Goal: Unclear

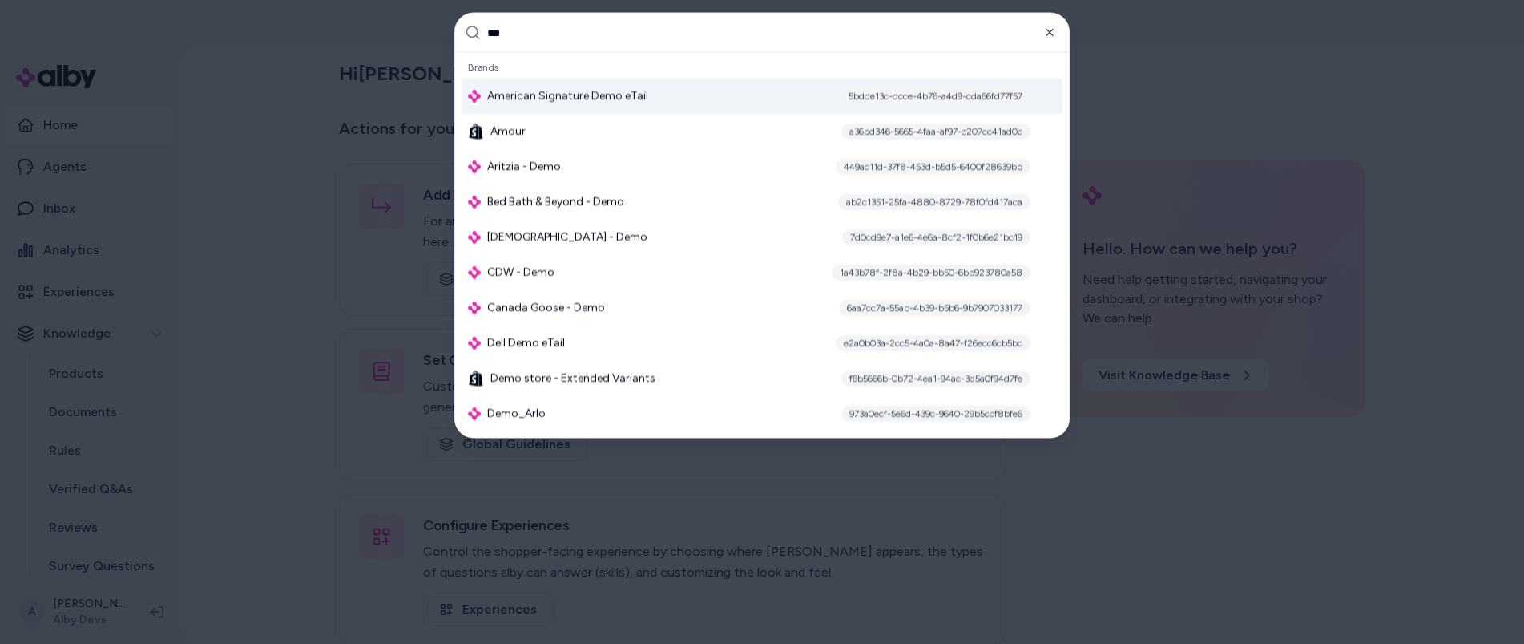
type input "****"
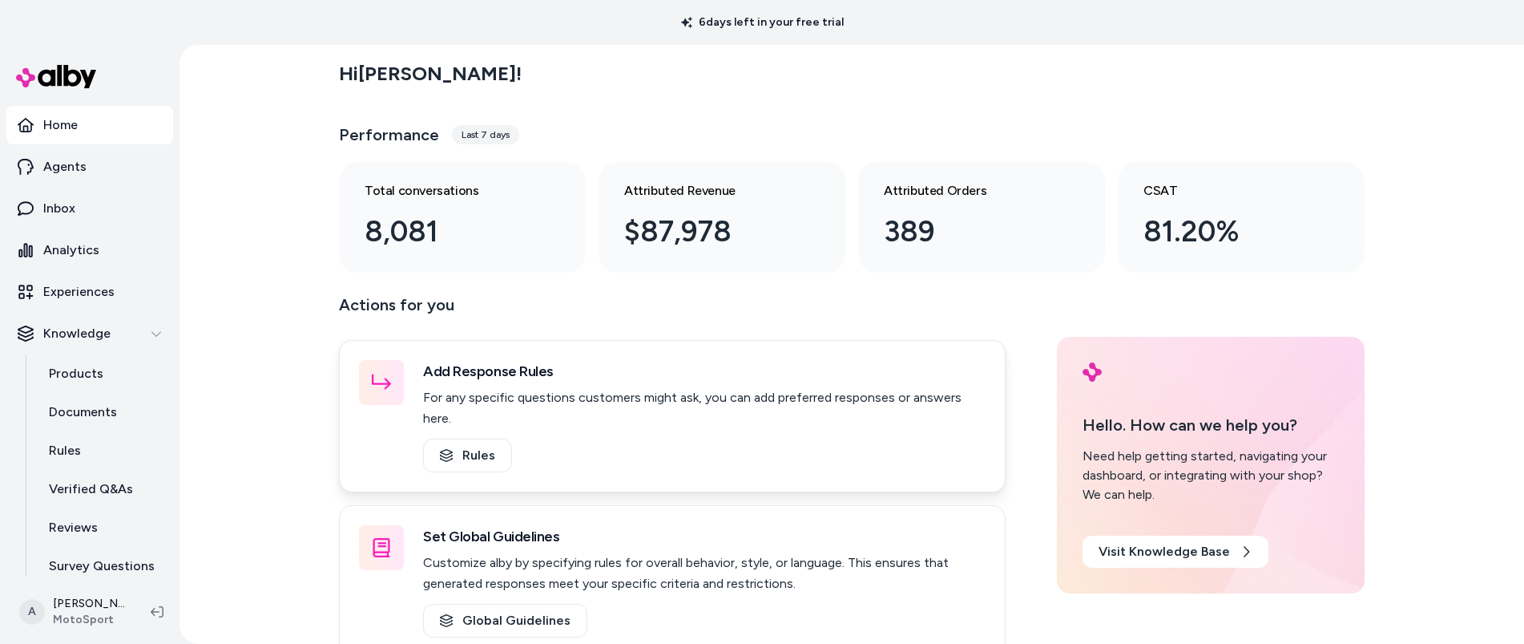
scroll to position [3, 0]
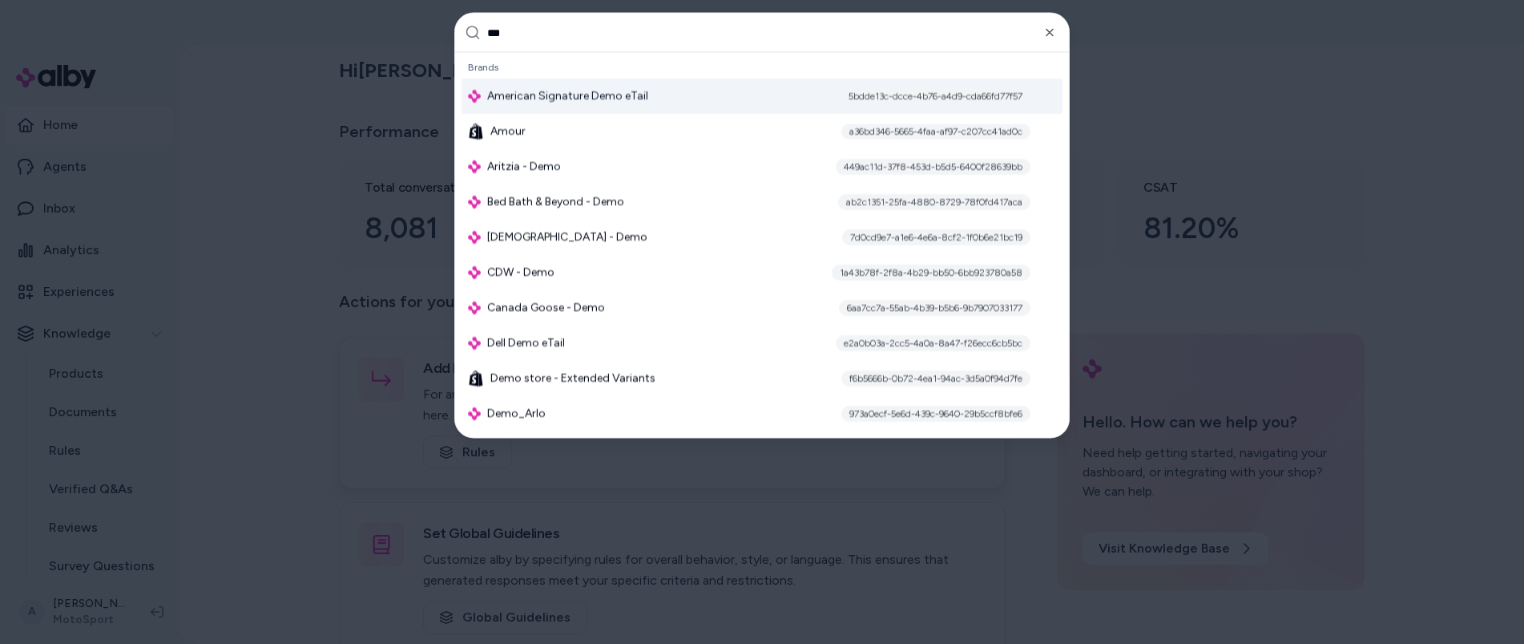
type input "****"
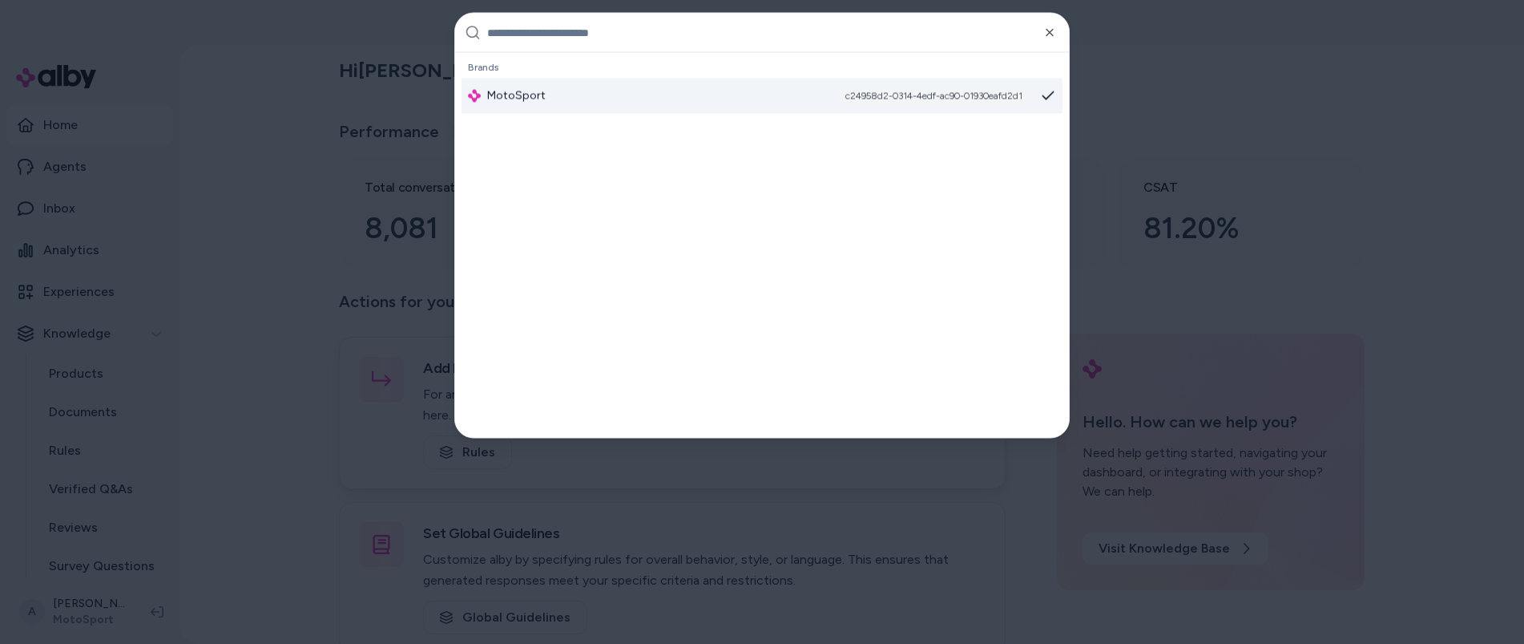
scroll to position [8695, 0]
